Goal: Find specific page/section: Find specific page/section

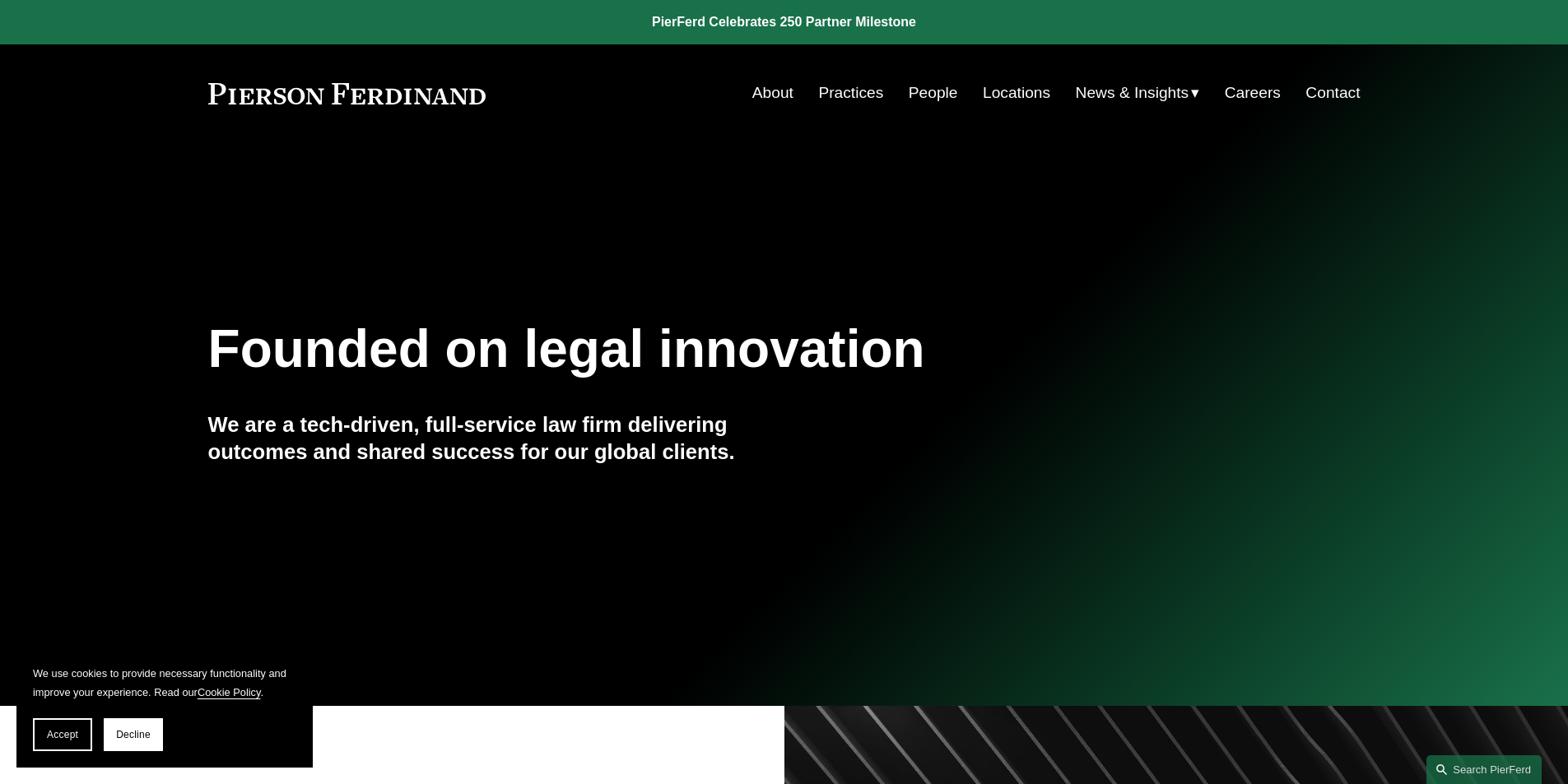
click at [1001, 94] on link "Locations" at bounding box center [1016, 93] width 67 height 31
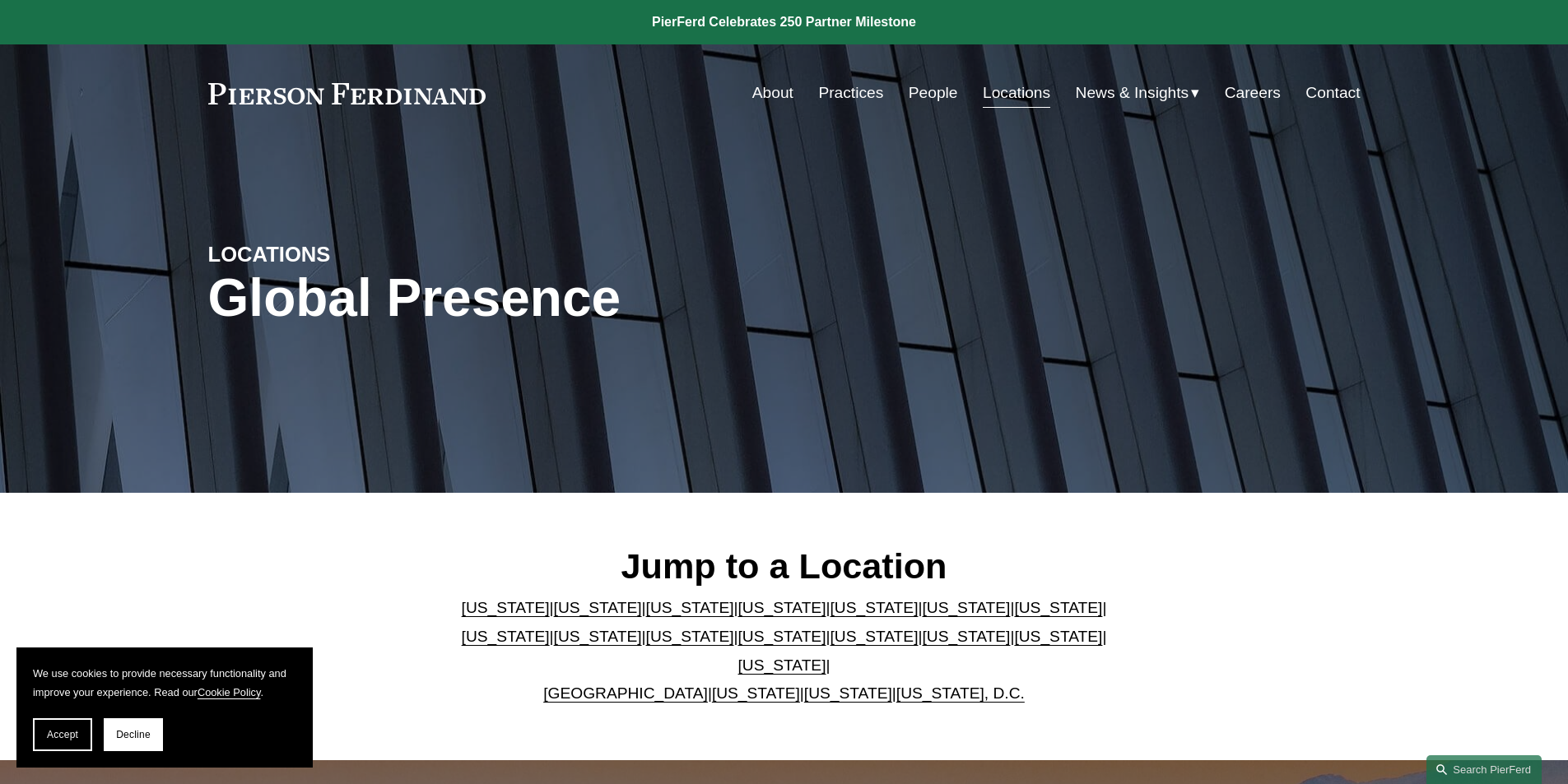
click at [829, 616] on link "[US_STATE]" at bounding box center [874, 607] width 88 height 18
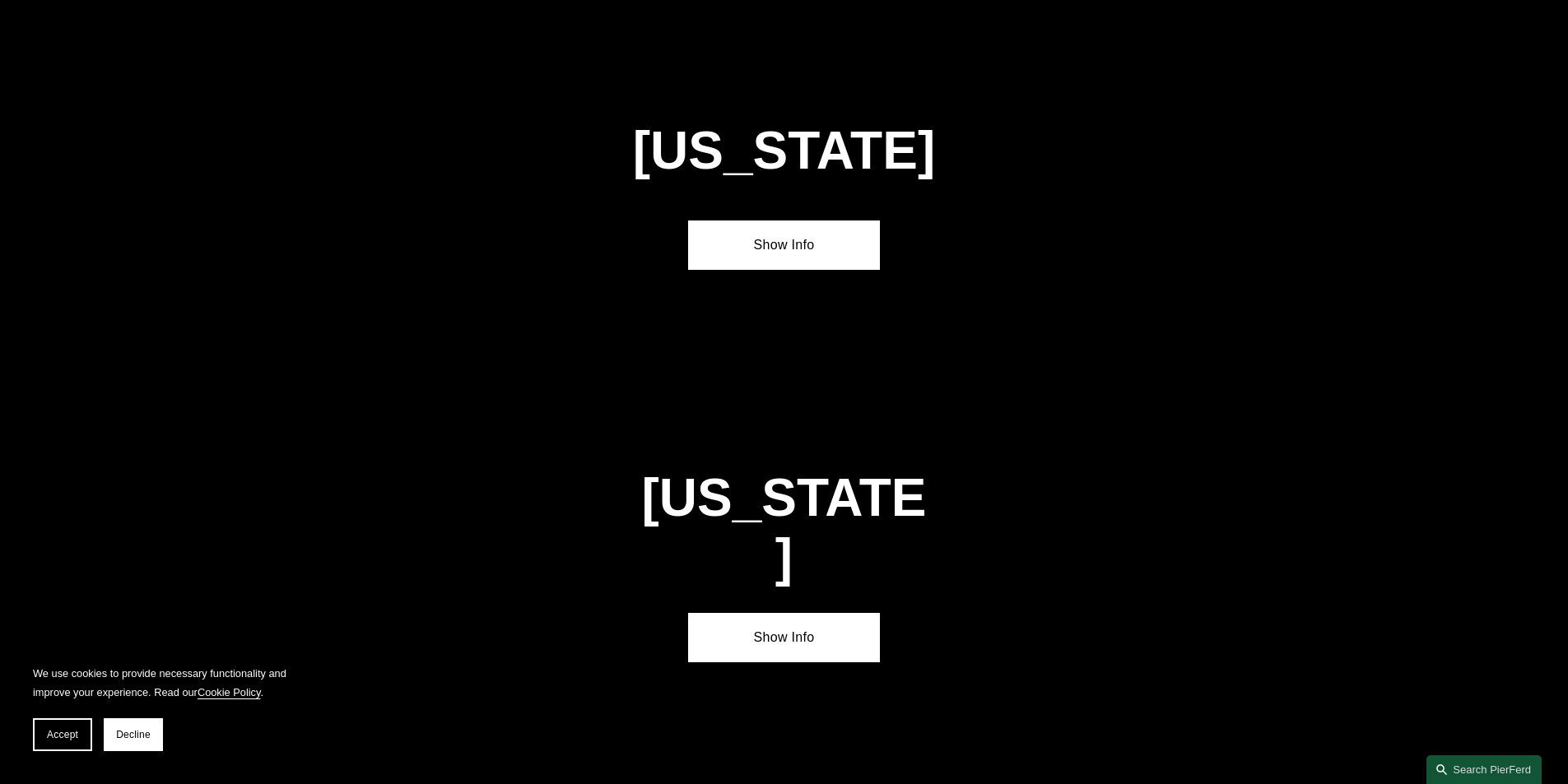
scroll to position [2138, 0]
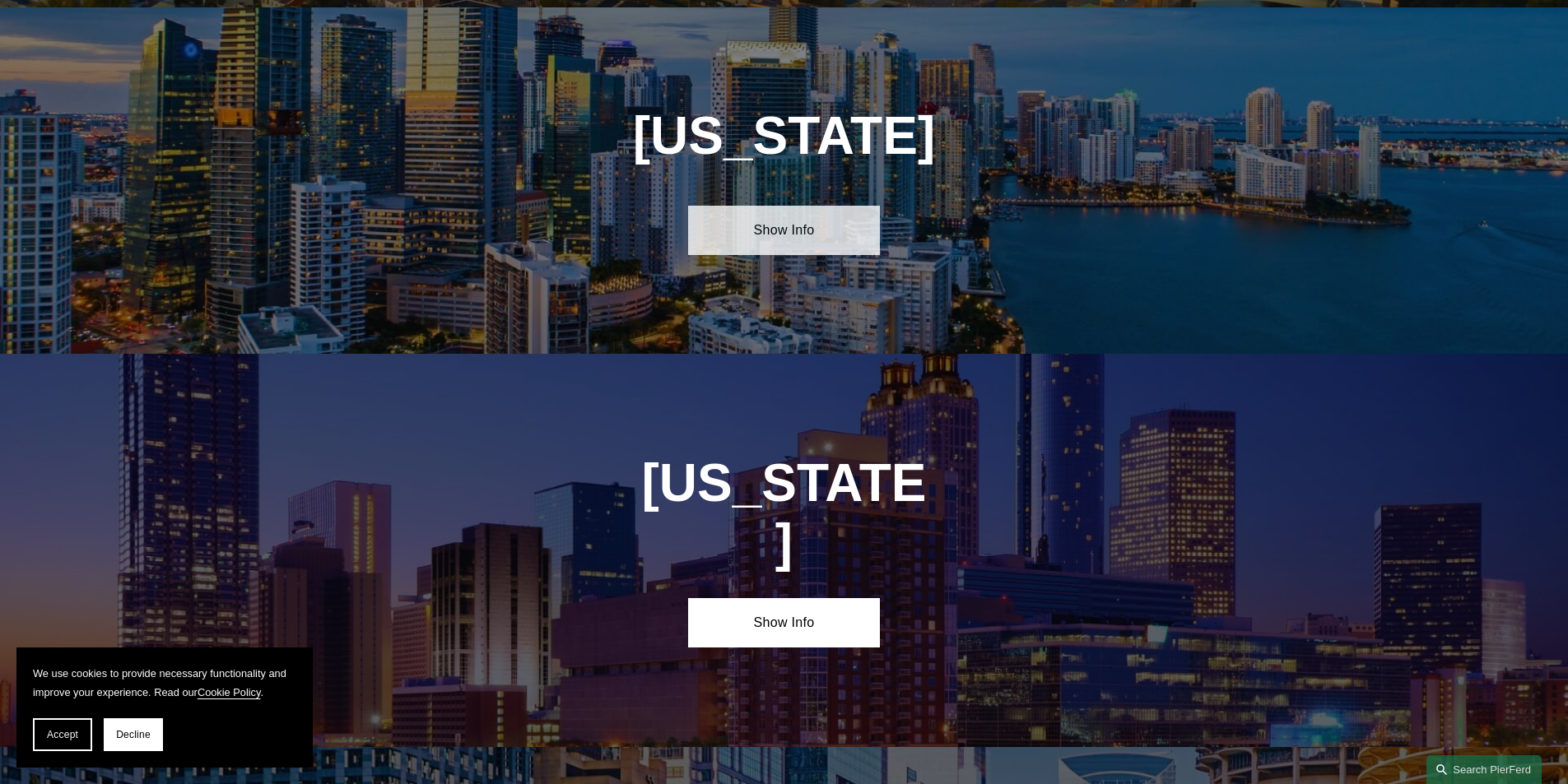
click at [783, 217] on link "Show Info" at bounding box center [784, 230] width 192 height 49
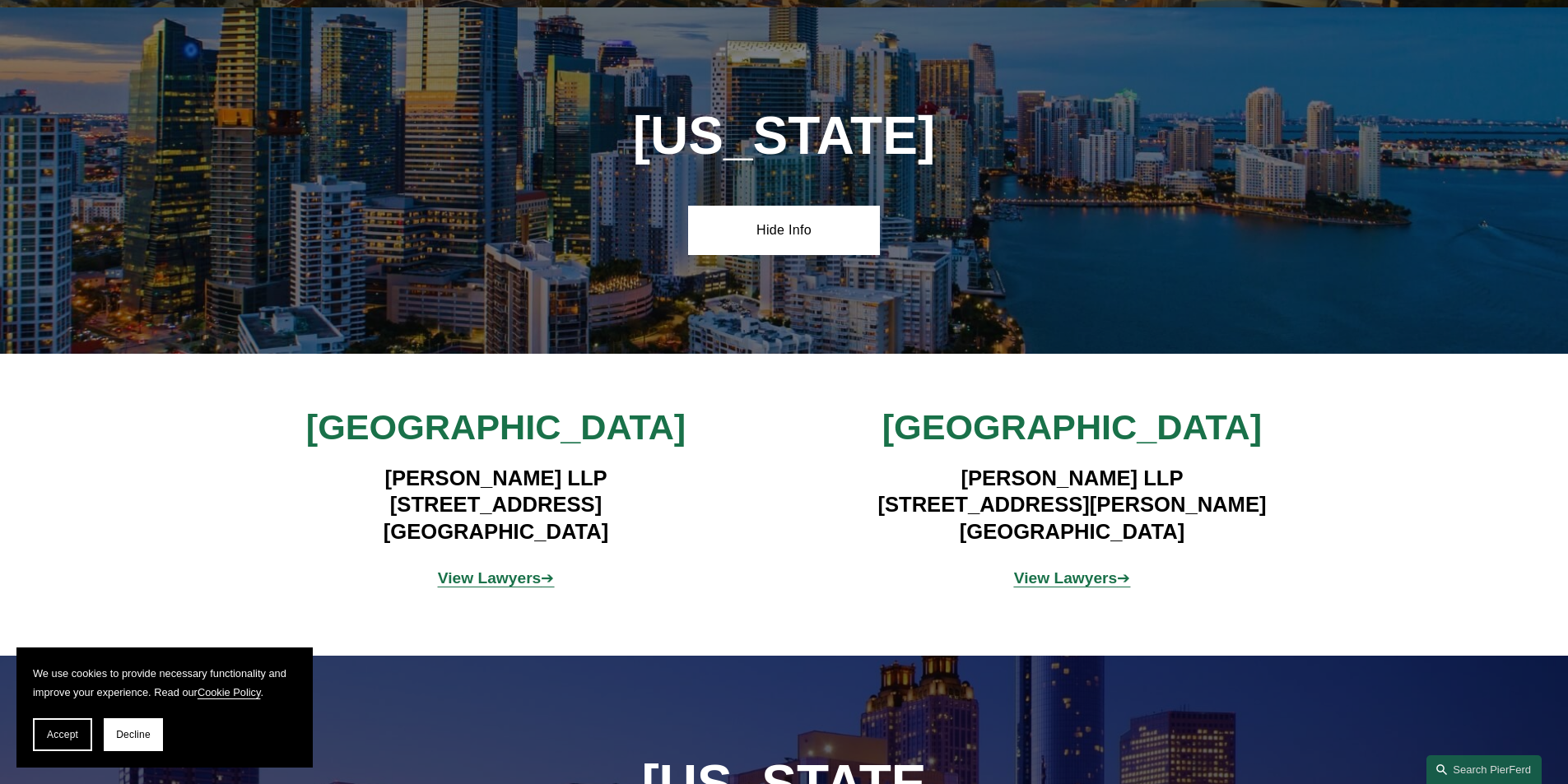
click at [1072, 569] on strong "View Lawyers" at bounding box center [1065, 578] width 103 height 18
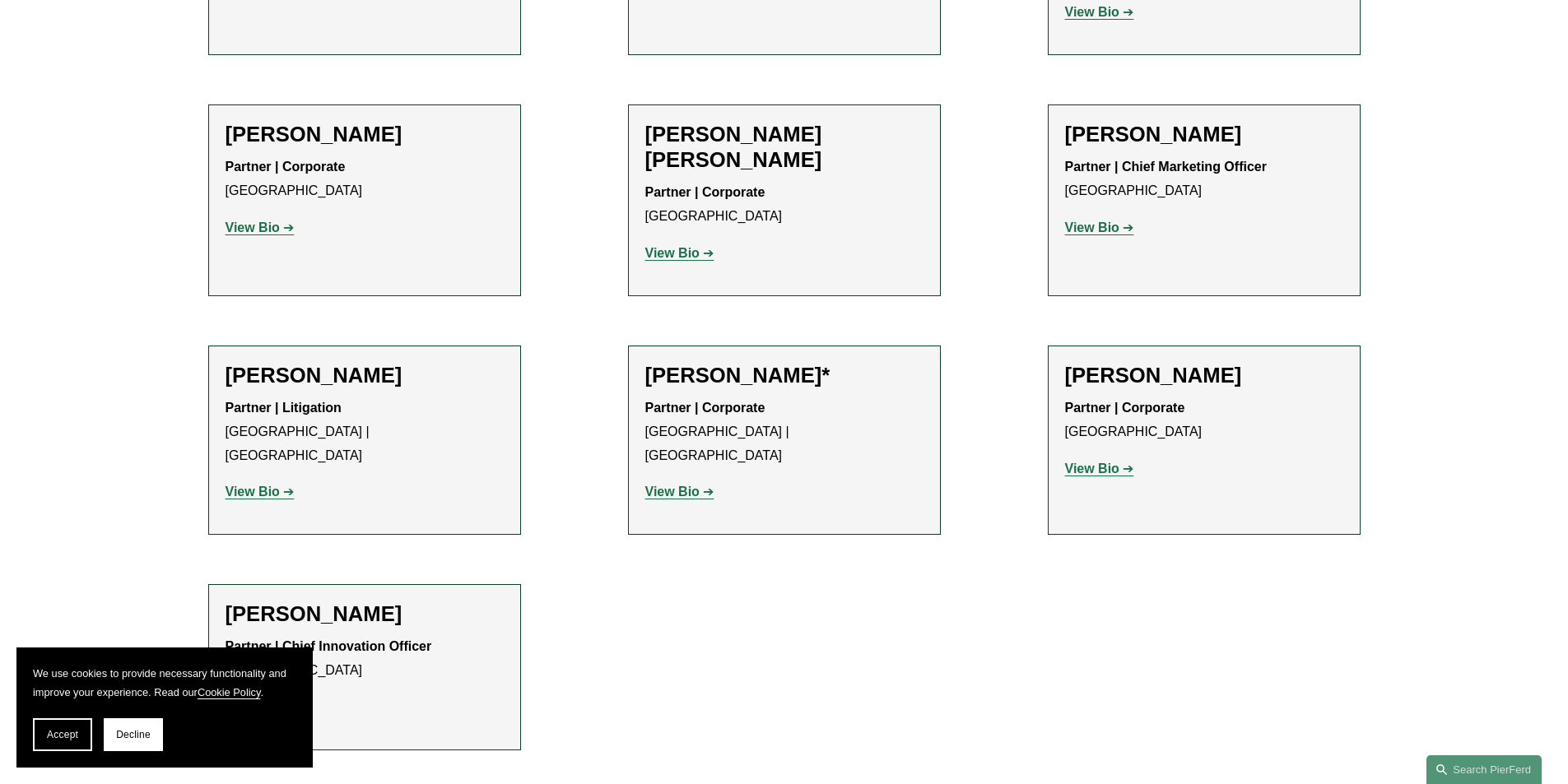
scroll to position [576, 0]
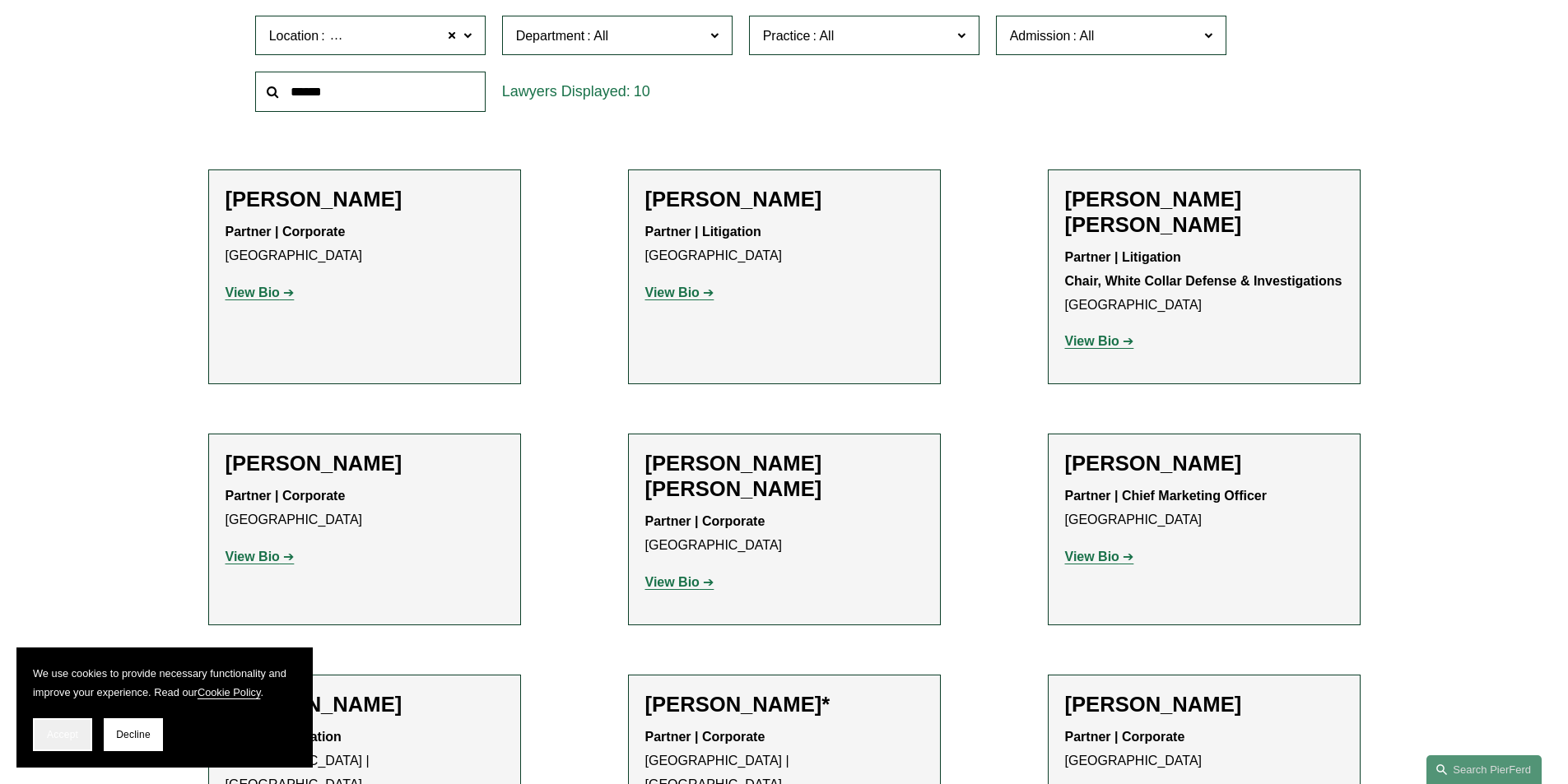
click at [76, 730] on span "Accept" at bounding box center [62, 734] width 31 height 11
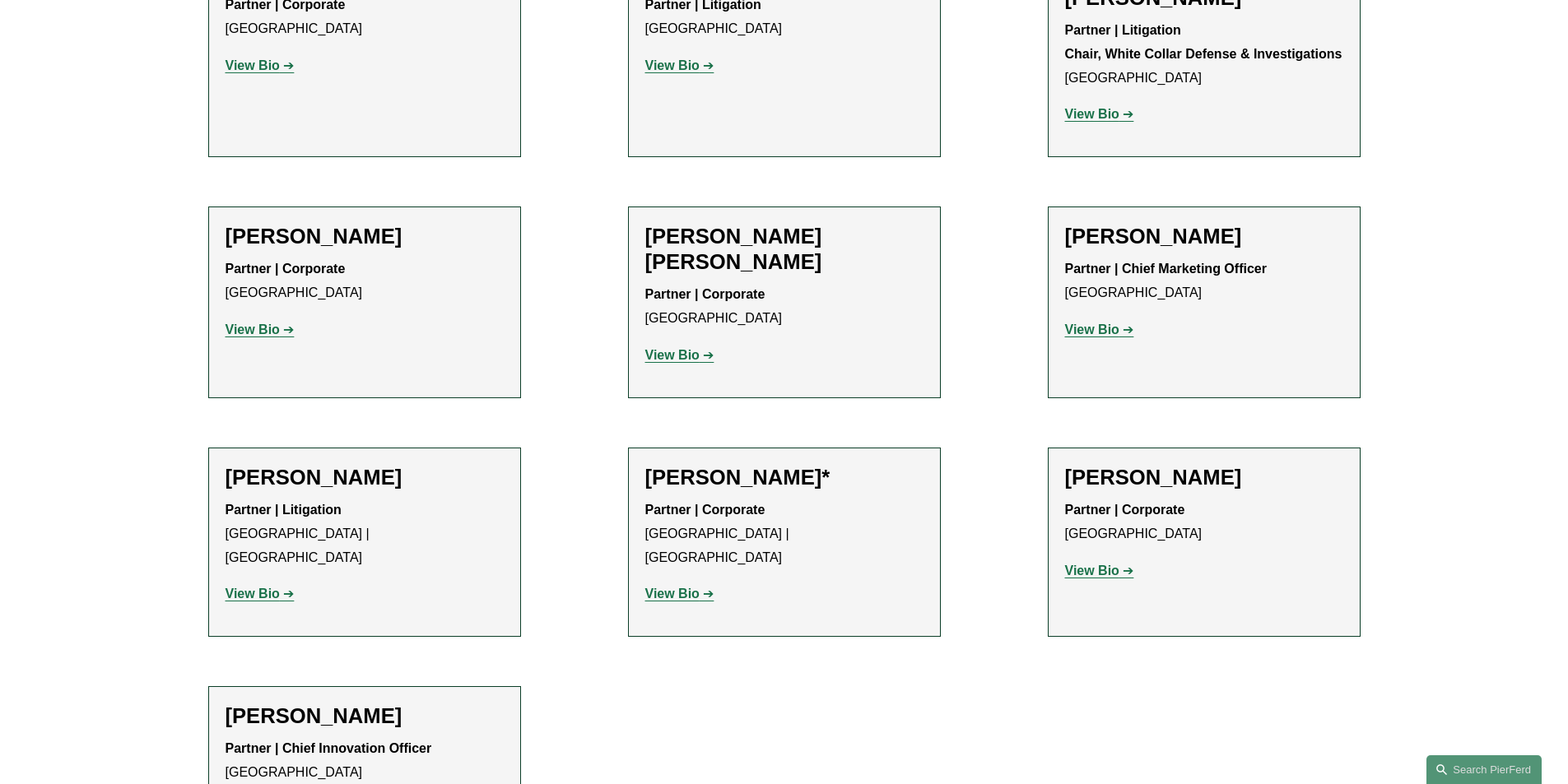
scroll to position [823, 0]
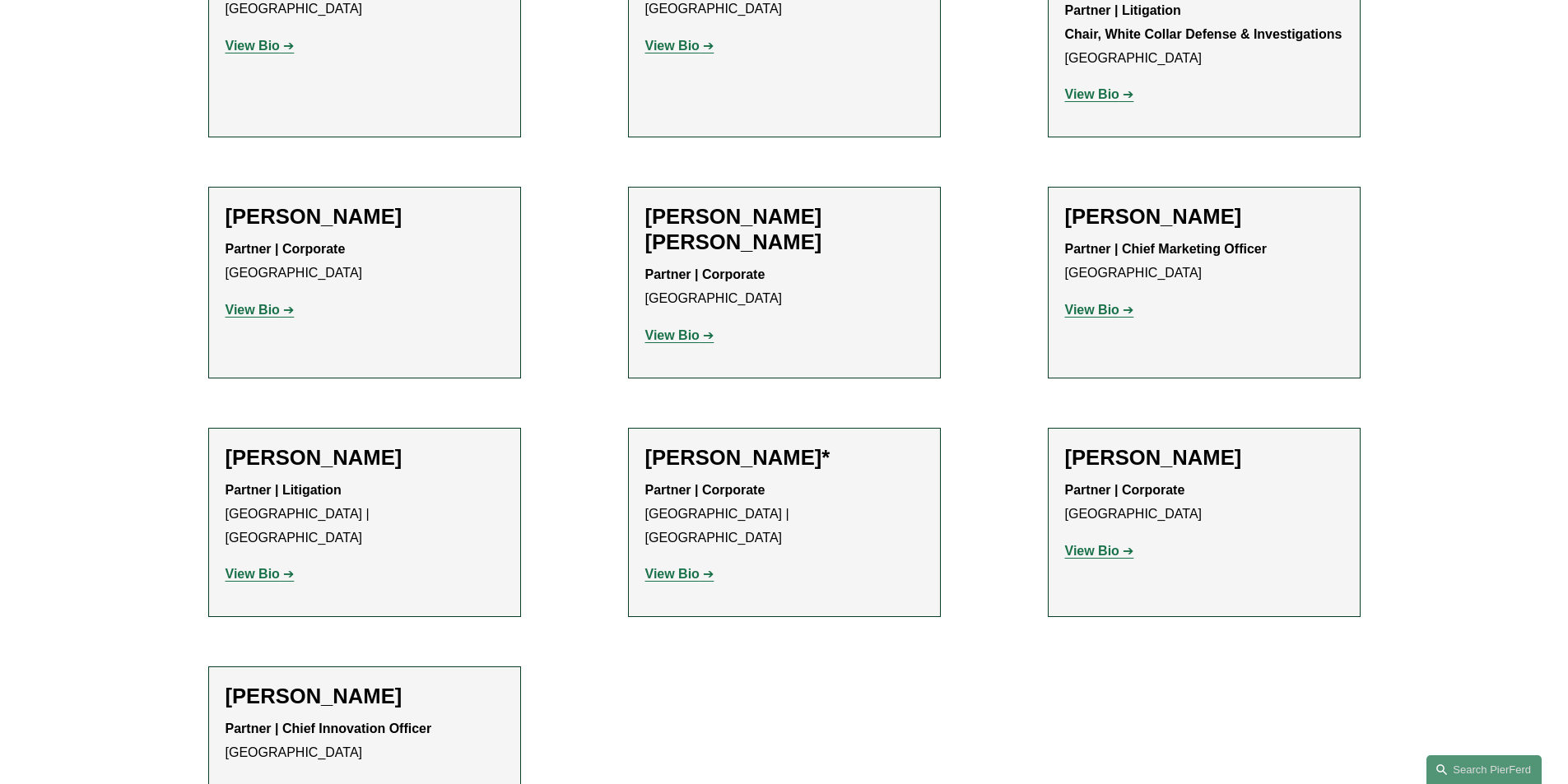
click at [1106, 544] on strong "View Bio" at bounding box center [1092, 551] width 54 height 14
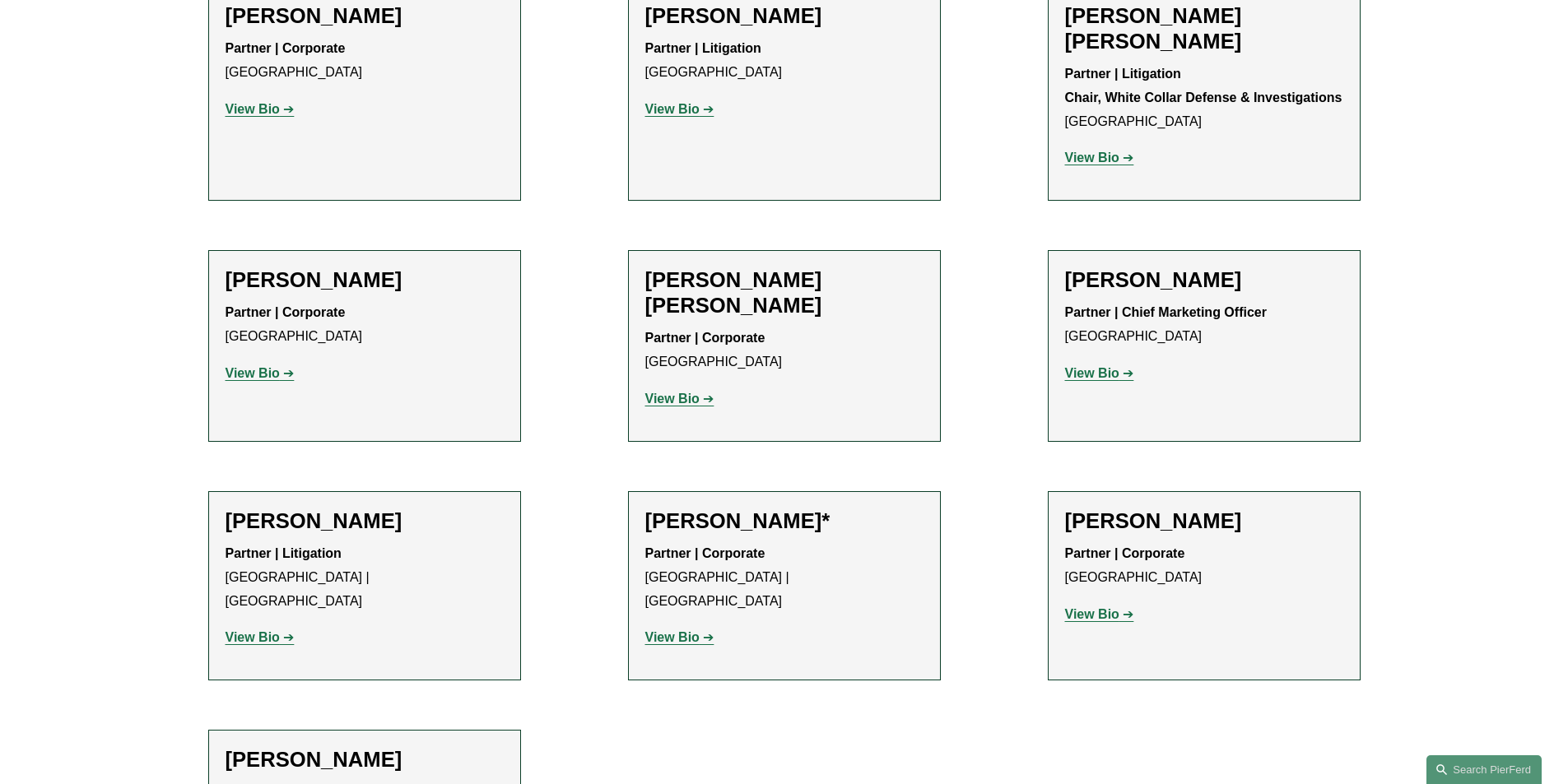
scroll to position [576, 0]
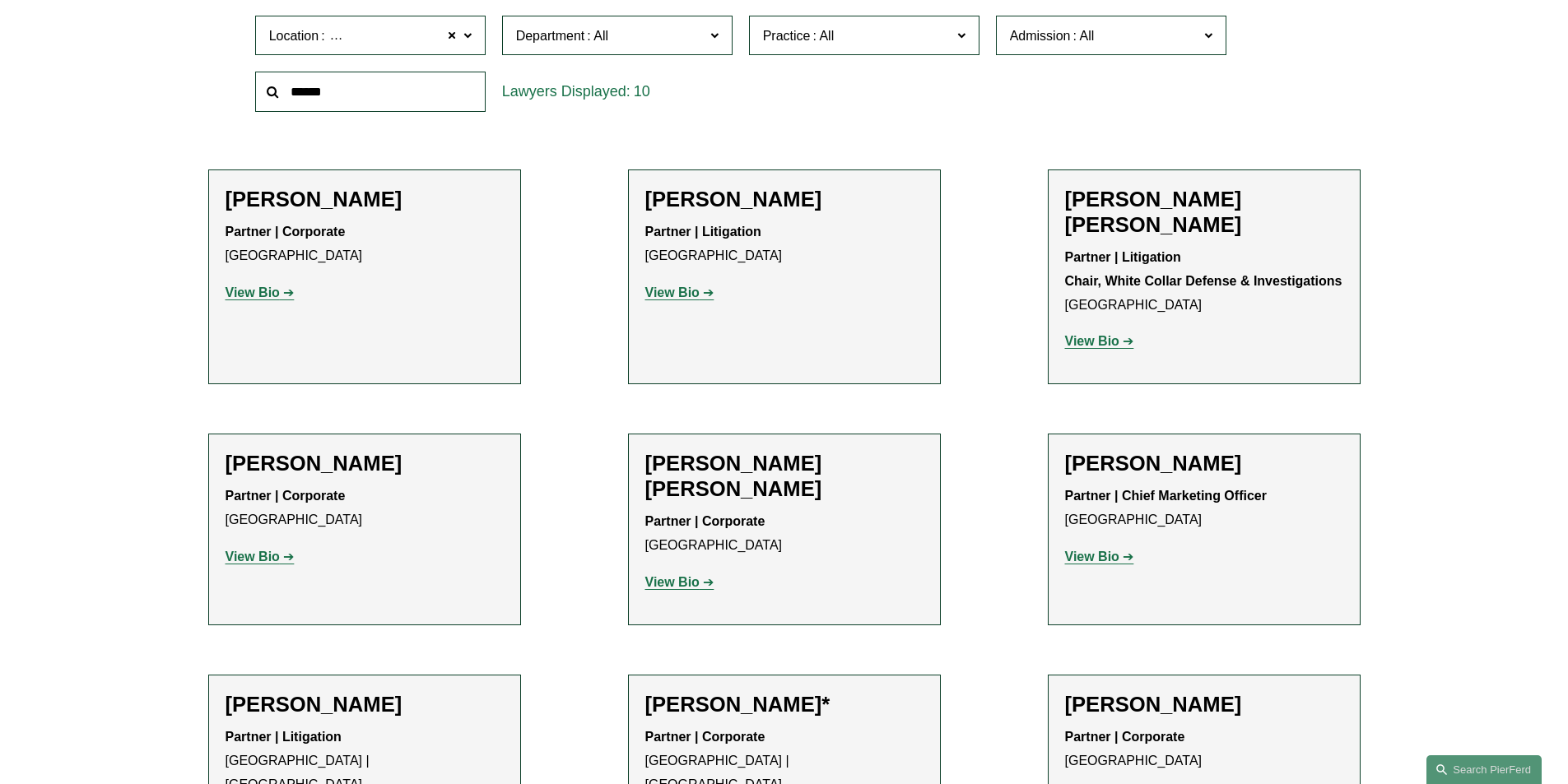
click at [259, 295] on strong "View Bio" at bounding box center [252, 292] width 54 height 14
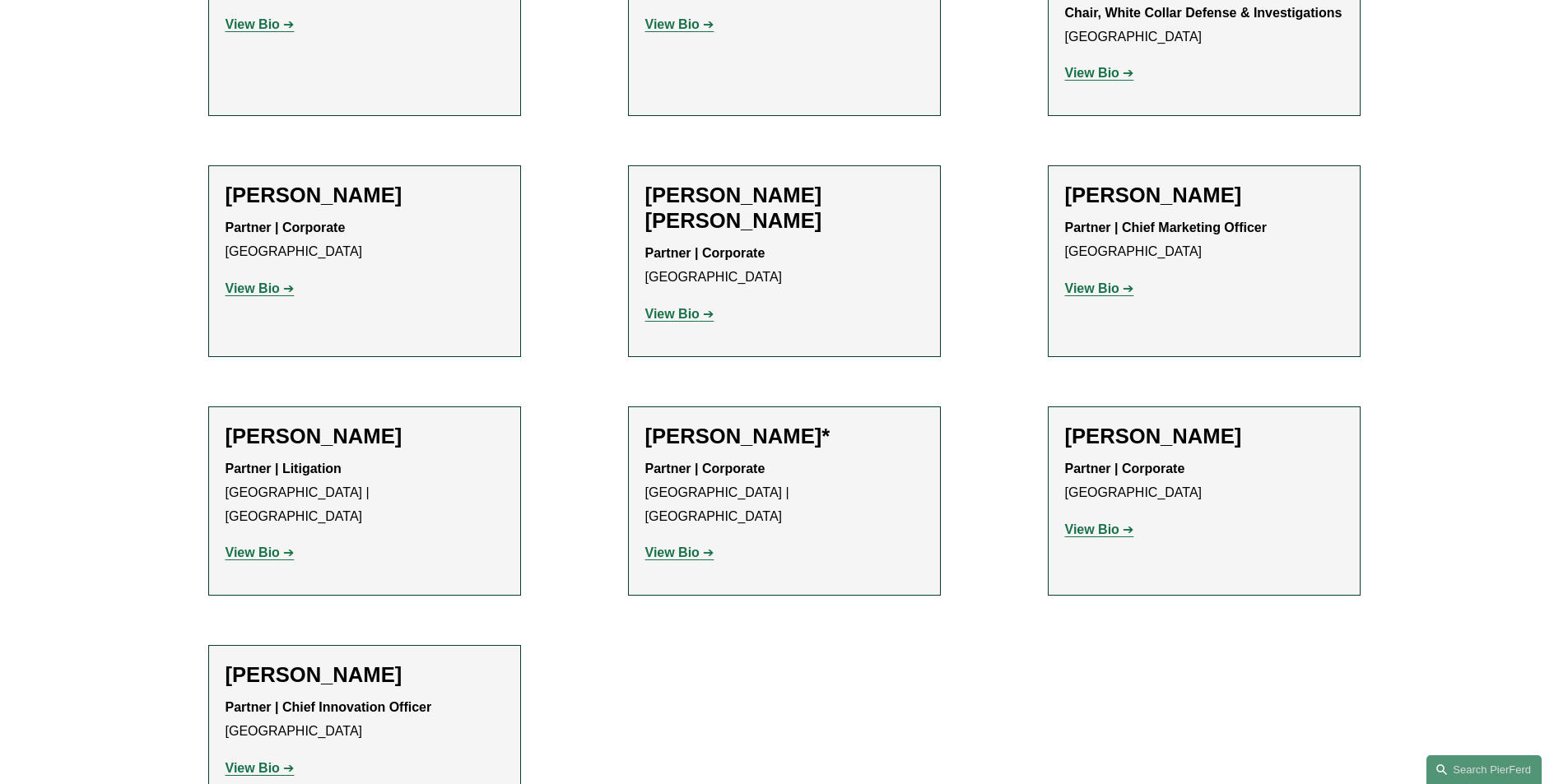
scroll to position [905, 0]
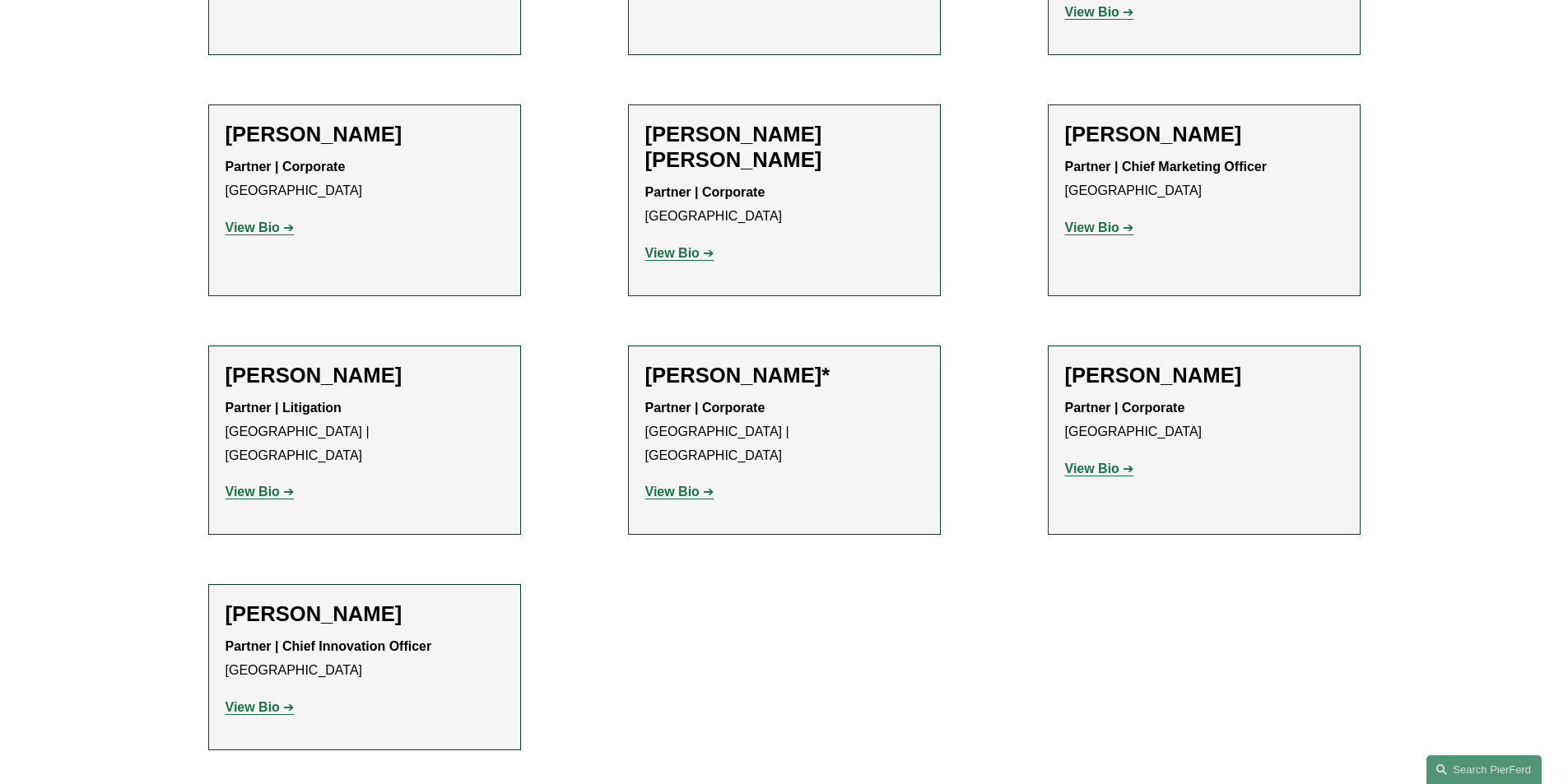
click at [1108, 216] on p "View Bio" at bounding box center [1204, 228] width 278 height 24
click at [1105, 221] on strong "View Bio" at bounding box center [1092, 228] width 54 height 14
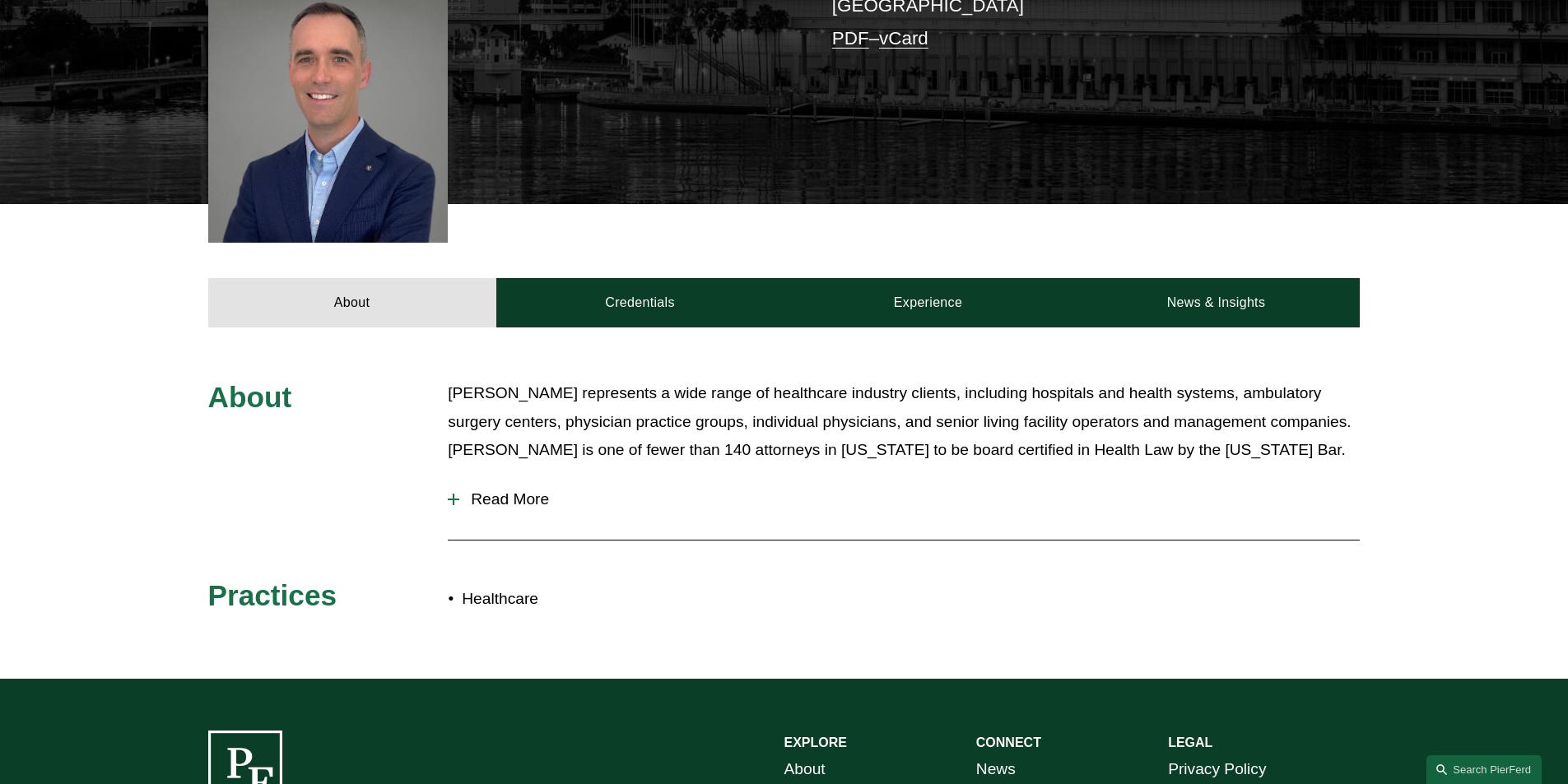
scroll to position [494, 0]
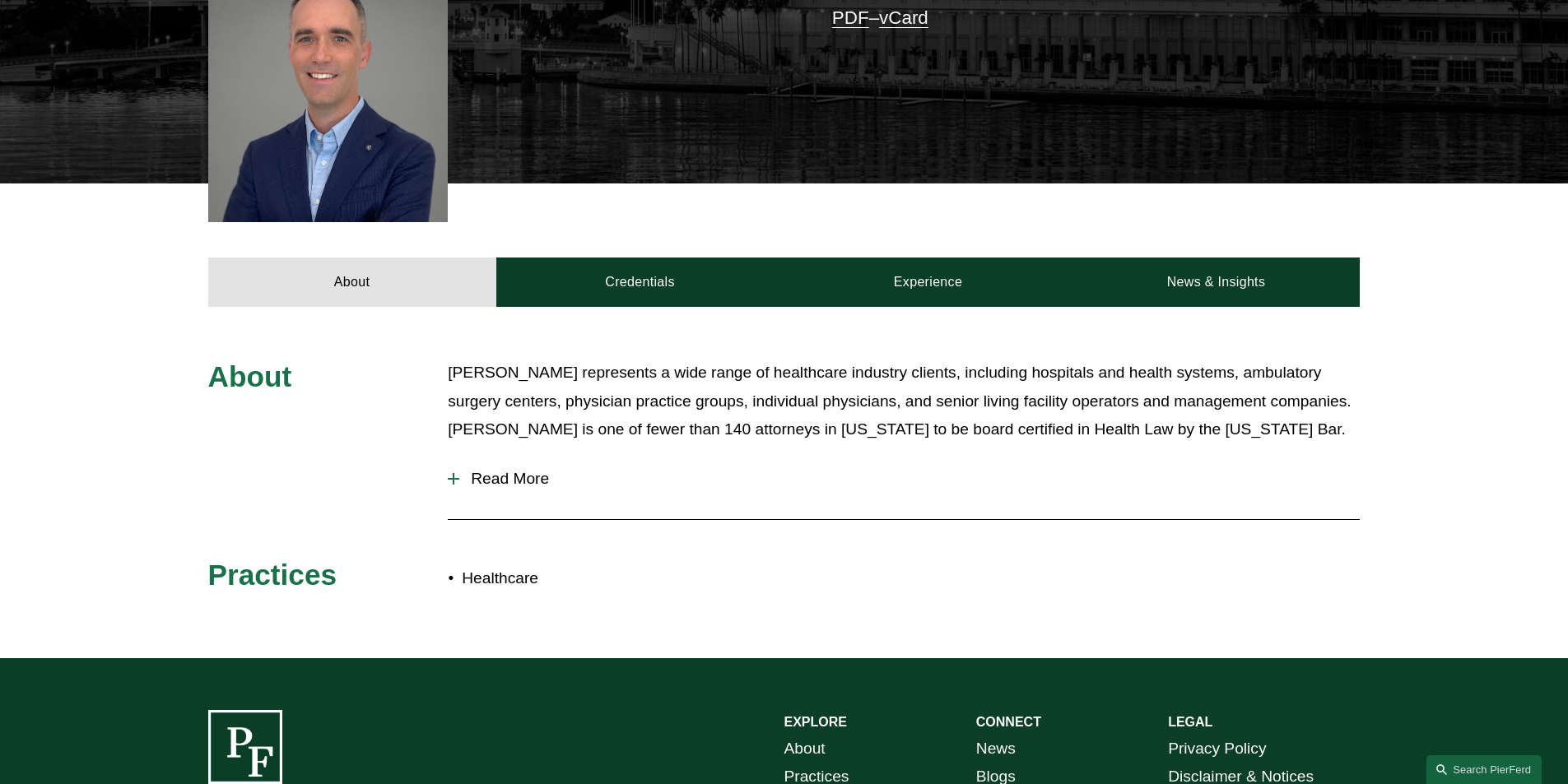
click at [509, 470] on span "Read More" at bounding box center [909, 479] width 900 height 18
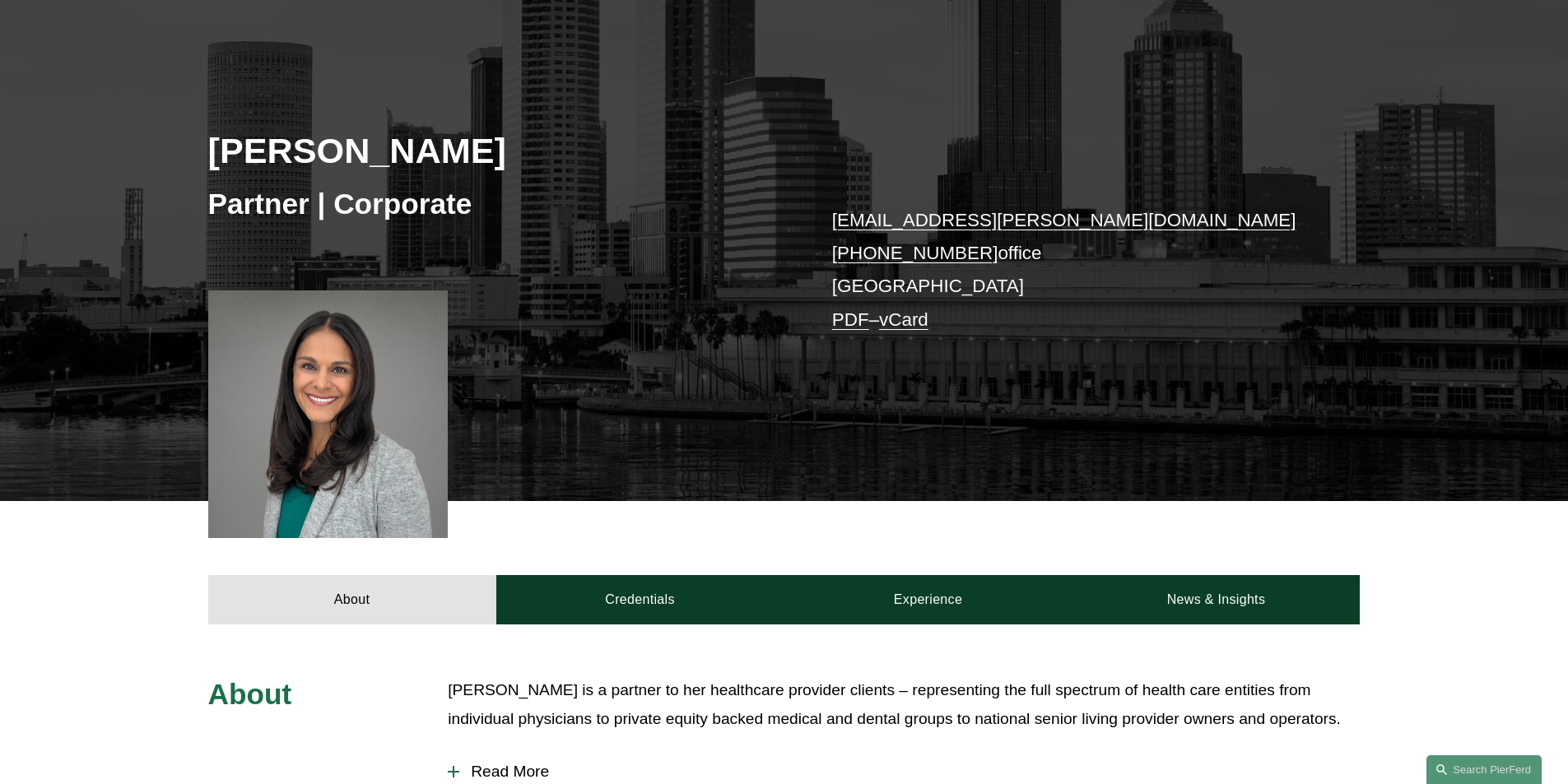
scroll to position [494, 0]
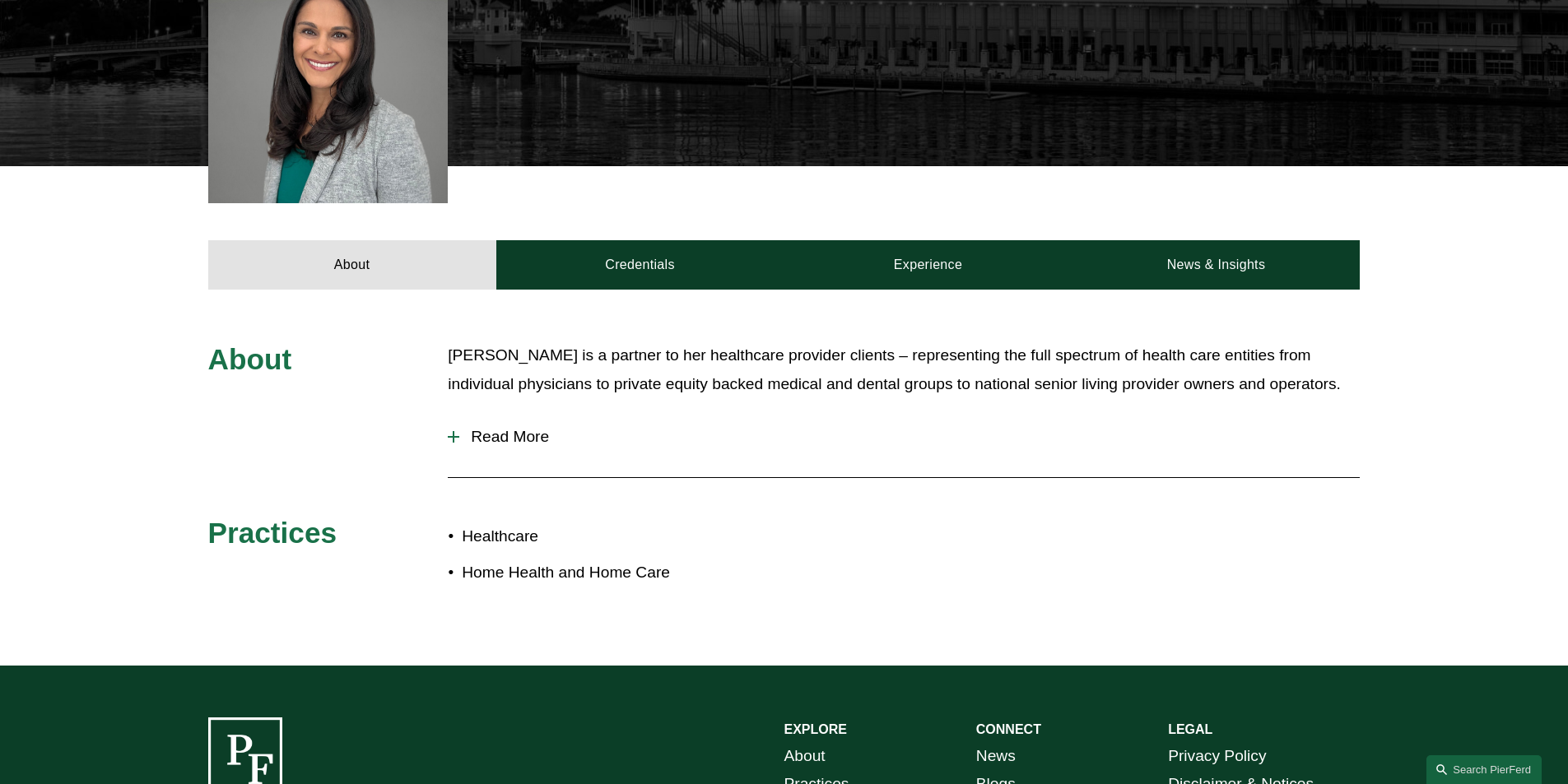
click at [519, 433] on span "Read More" at bounding box center [909, 436] width 900 height 18
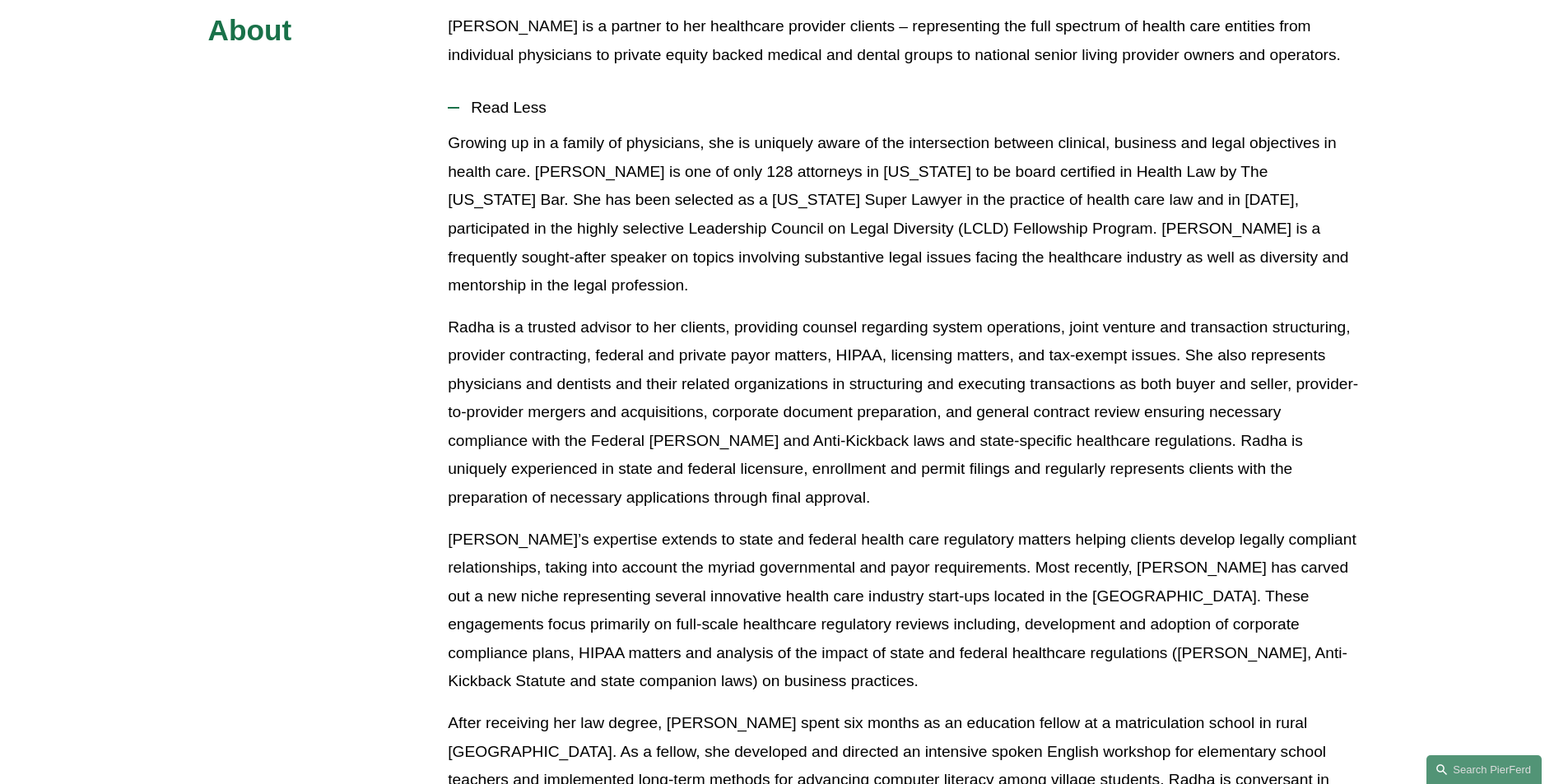
scroll to position [1151, 0]
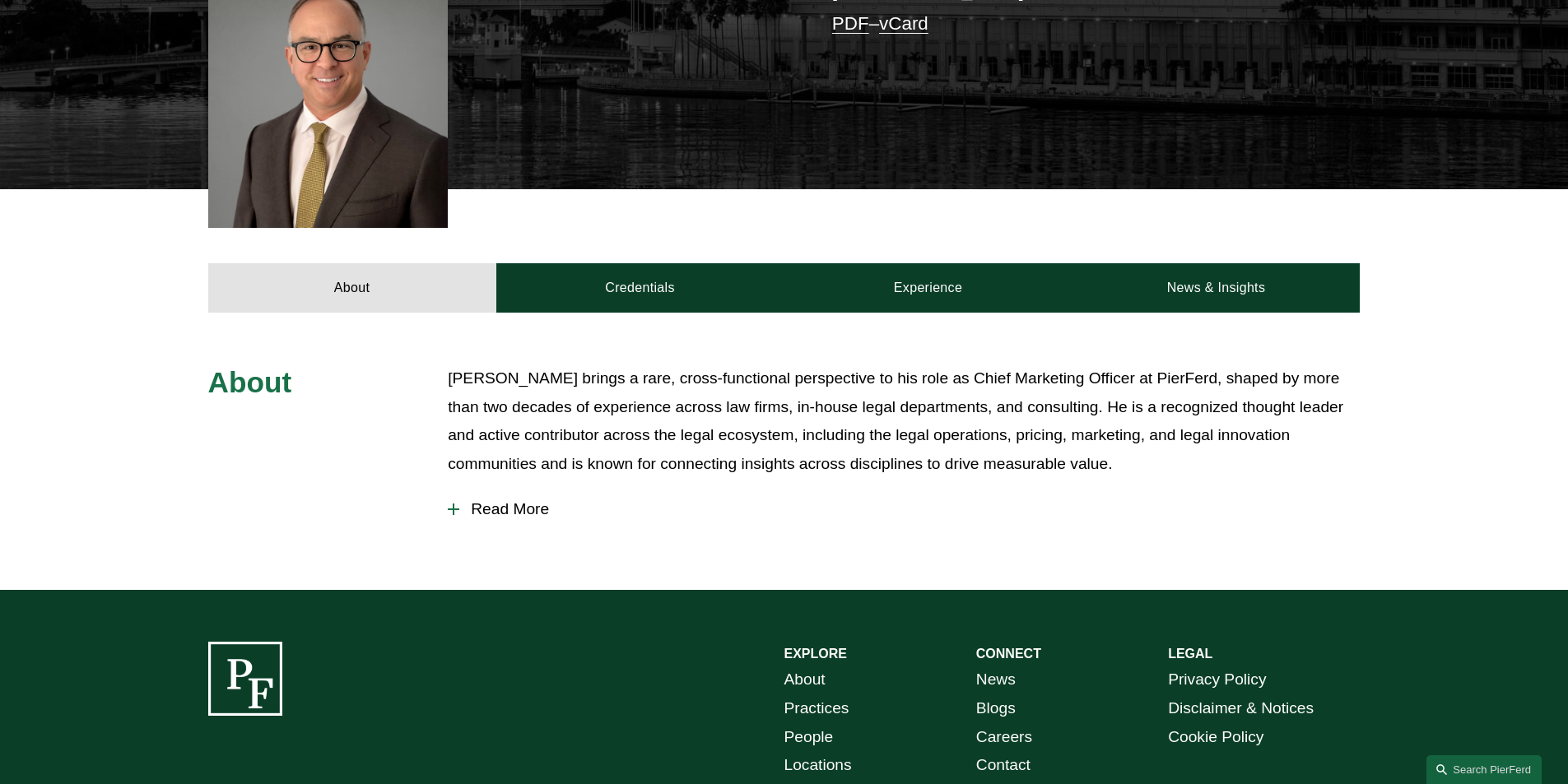
scroll to position [494, 0]
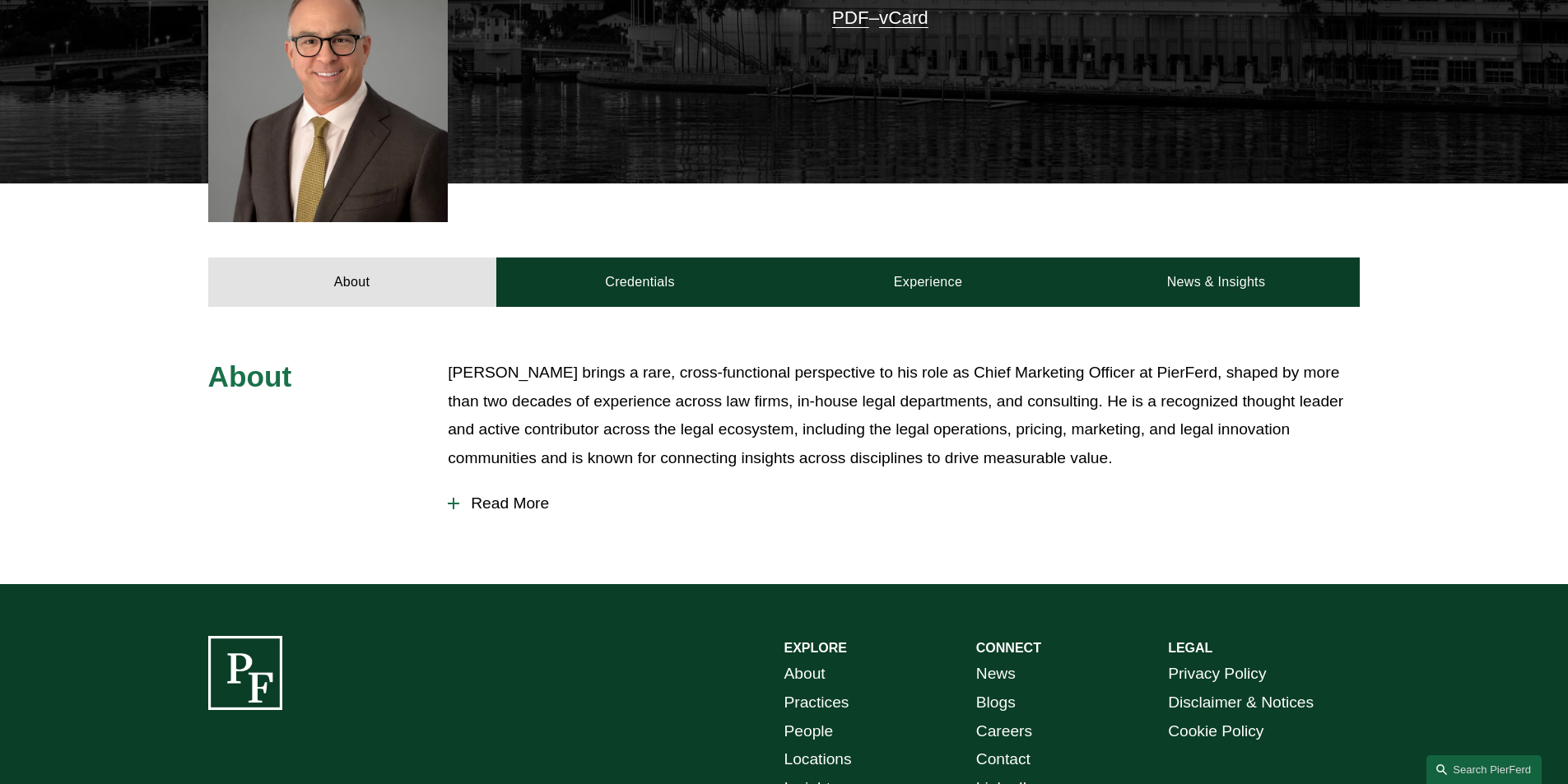
click at [492, 482] on button "Read More" at bounding box center [904, 503] width 912 height 42
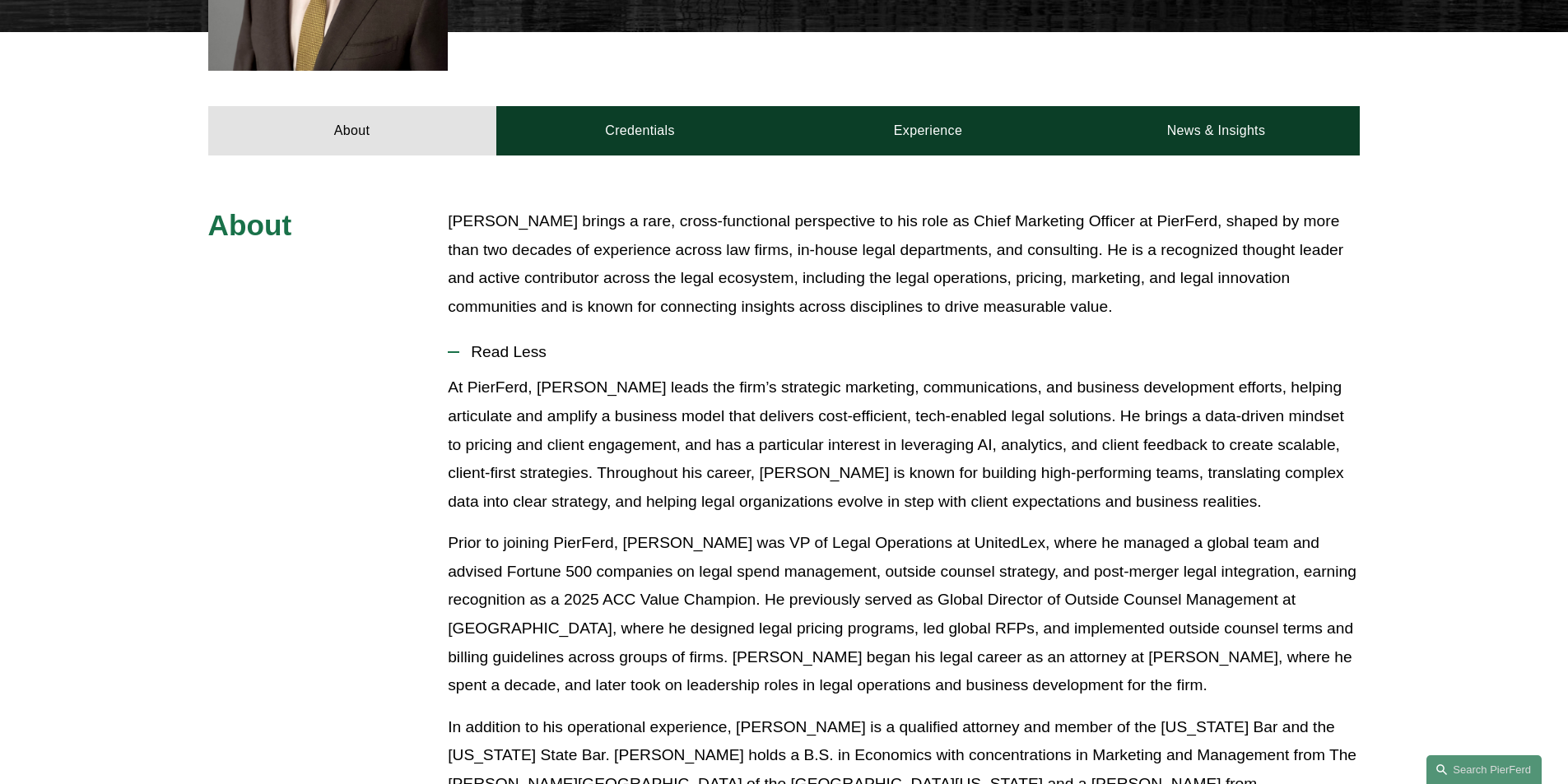
scroll to position [823, 0]
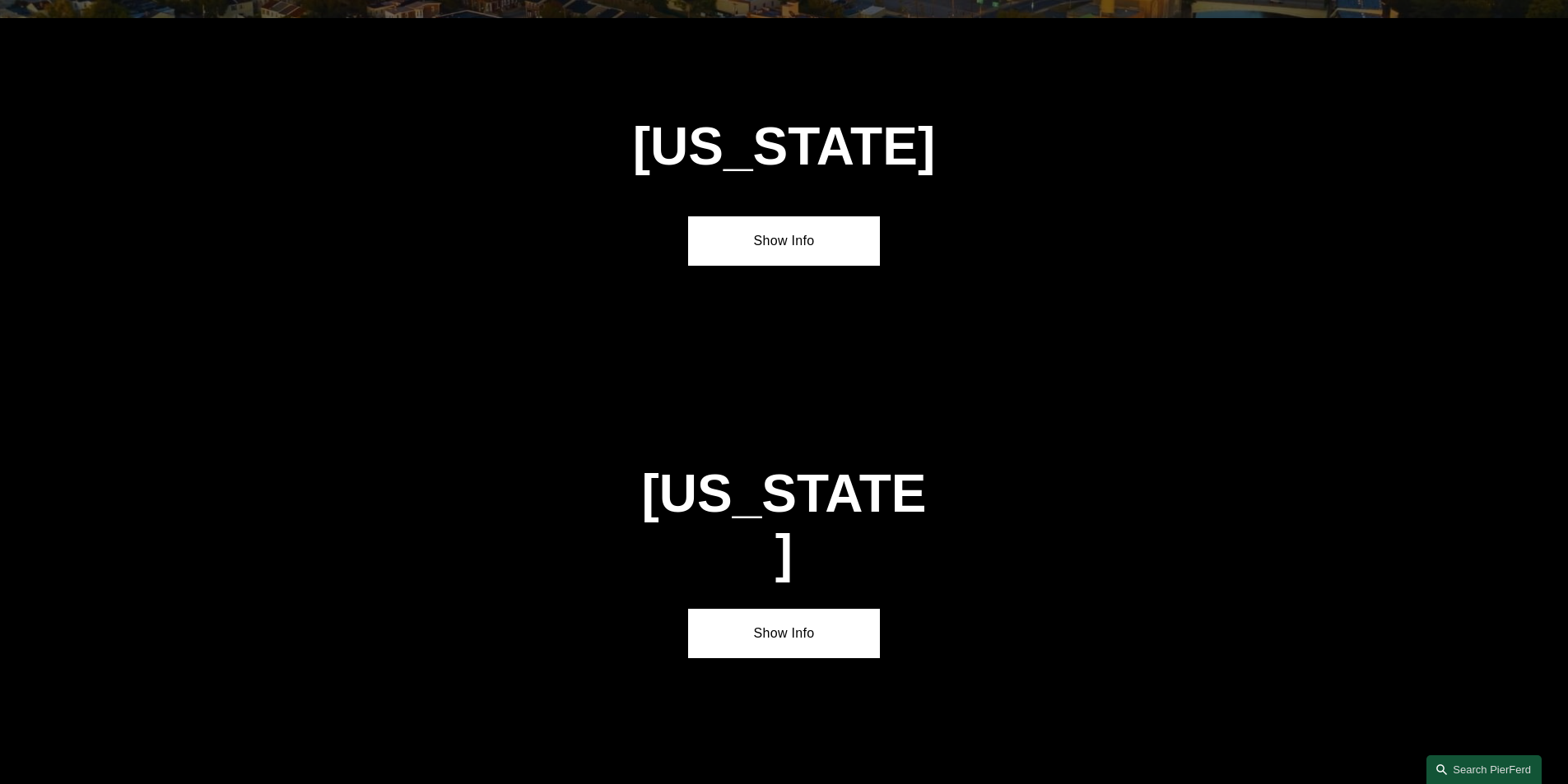
scroll to position [2138, 0]
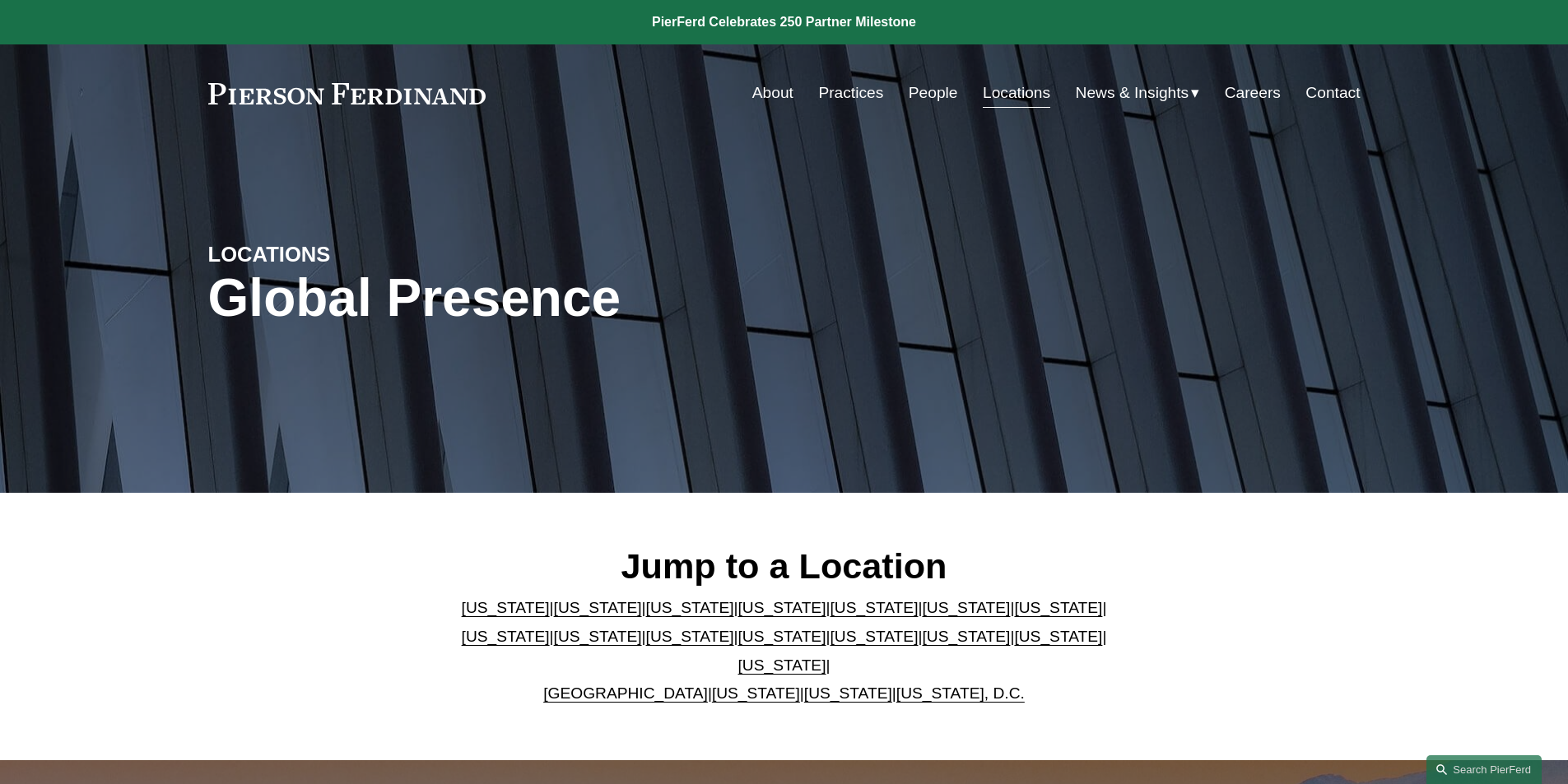
scroll to position [2138, 0]
